Goal: Task Accomplishment & Management: Manage account settings

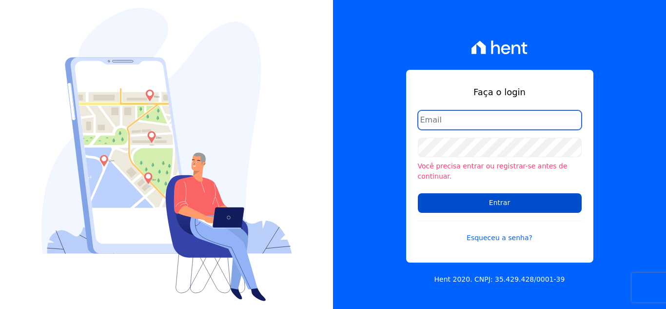
type input "[EMAIL_ADDRESS][DOMAIN_NAME]"
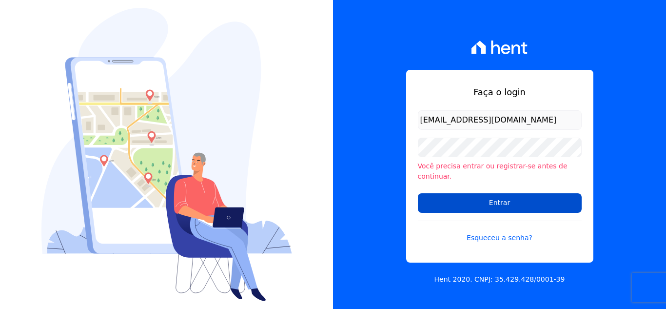
click at [497, 202] on input "Entrar" at bounding box center [500, 203] width 164 height 20
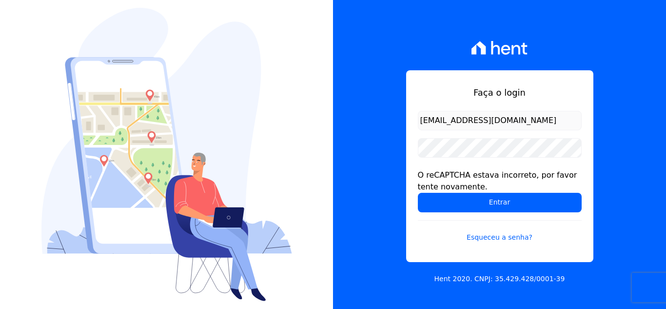
click at [497, 202] on input "Entrar" at bounding box center [500, 203] width 164 height 20
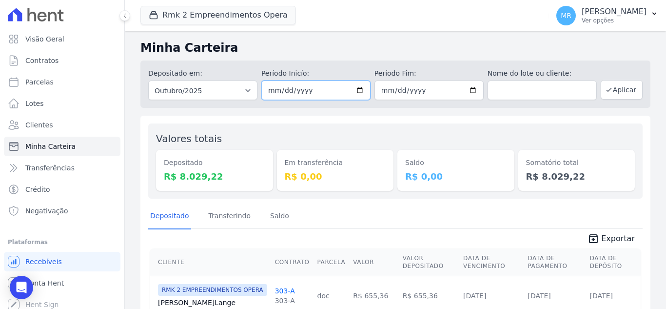
click at [361, 90] on input "2025-10-01" at bounding box center [316, 91] width 109 height 20
type input "2025-09-01"
drag, startPoint x: 474, startPoint y: 87, endPoint x: 469, endPoint y: 88, distance: 5.0
click at [474, 87] on input "2025-10-31" at bounding box center [429, 91] width 109 height 20
click at [470, 88] on input "2025-10-31" at bounding box center [429, 91] width 109 height 20
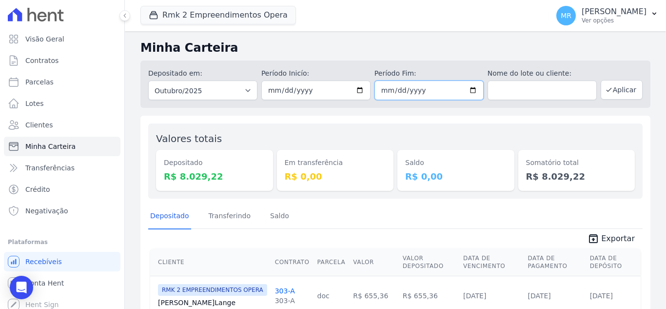
type input "2025-09-30"
click at [374, 45] on h2 "Minha Carteira" at bounding box center [396, 48] width 510 height 18
drag, startPoint x: 256, startPoint y: 132, endPoint x: 220, endPoint y: 110, distance: 42.0
click at [220, 110] on div "Minha Carteira Depositado em: Todos os meses Março/2024 Abril/2024 Maio/2024 Ju…" at bounding box center [396, 292] width 542 height 522
click at [300, 140] on div "Em transferência R$ 0,00" at bounding box center [335, 161] width 117 height 60
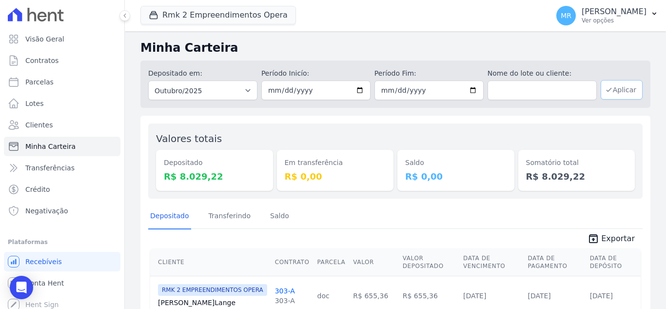
click at [608, 94] on button "Aplicar" at bounding box center [622, 90] width 42 height 20
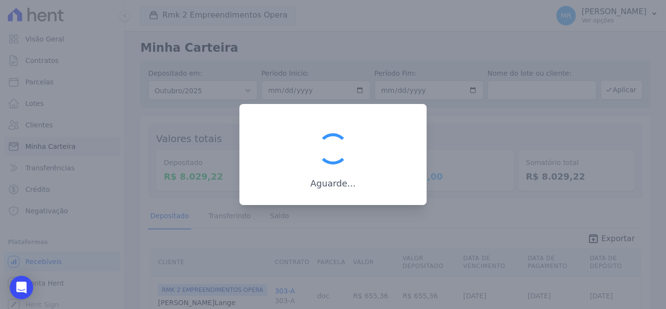
click at [330, 143] on div at bounding box center [333, 148] width 39 height 39
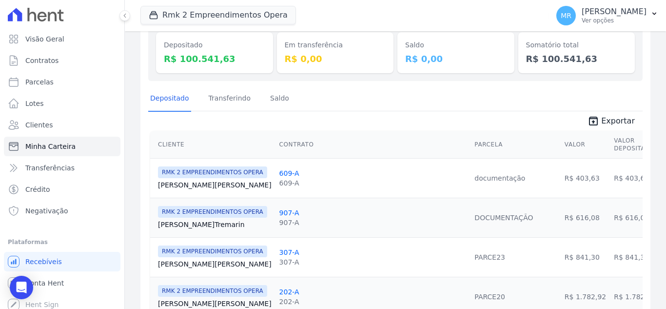
scroll to position [146, 0]
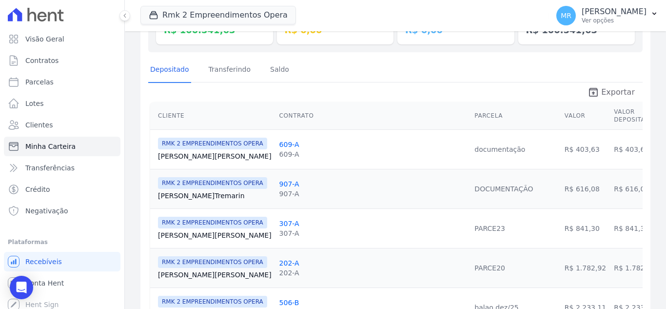
click at [605, 94] on span "Exportar" at bounding box center [619, 92] width 34 height 12
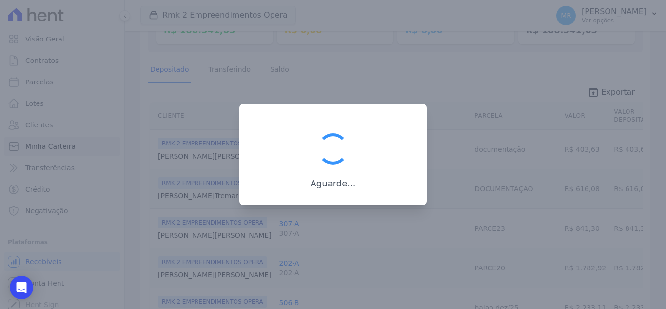
drag, startPoint x: 383, startPoint y: 99, endPoint x: 328, endPoint y: 141, distance: 69.7
click at [328, 141] on div at bounding box center [333, 148] width 39 height 39
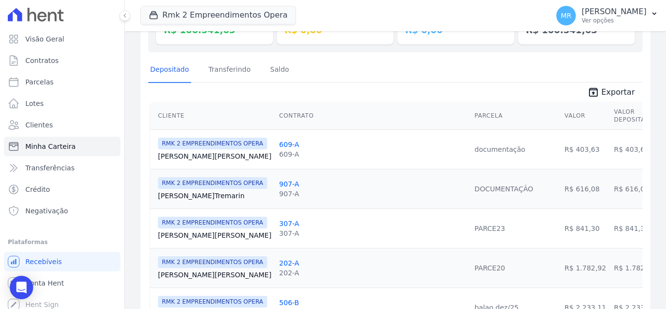
click at [336, 99] on span "unarchive Exportar" at bounding box center [395, 91] width 495 height 18
